Goal: Navigation & Orientation: Understand site structure

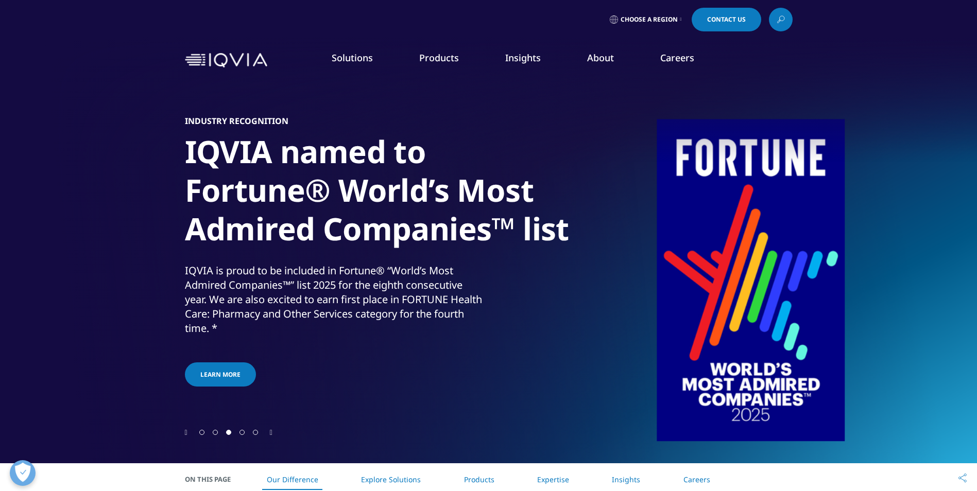
click at [347, 59] on link "Solutions" at bounding box center [352, 57] width 41 height 12
